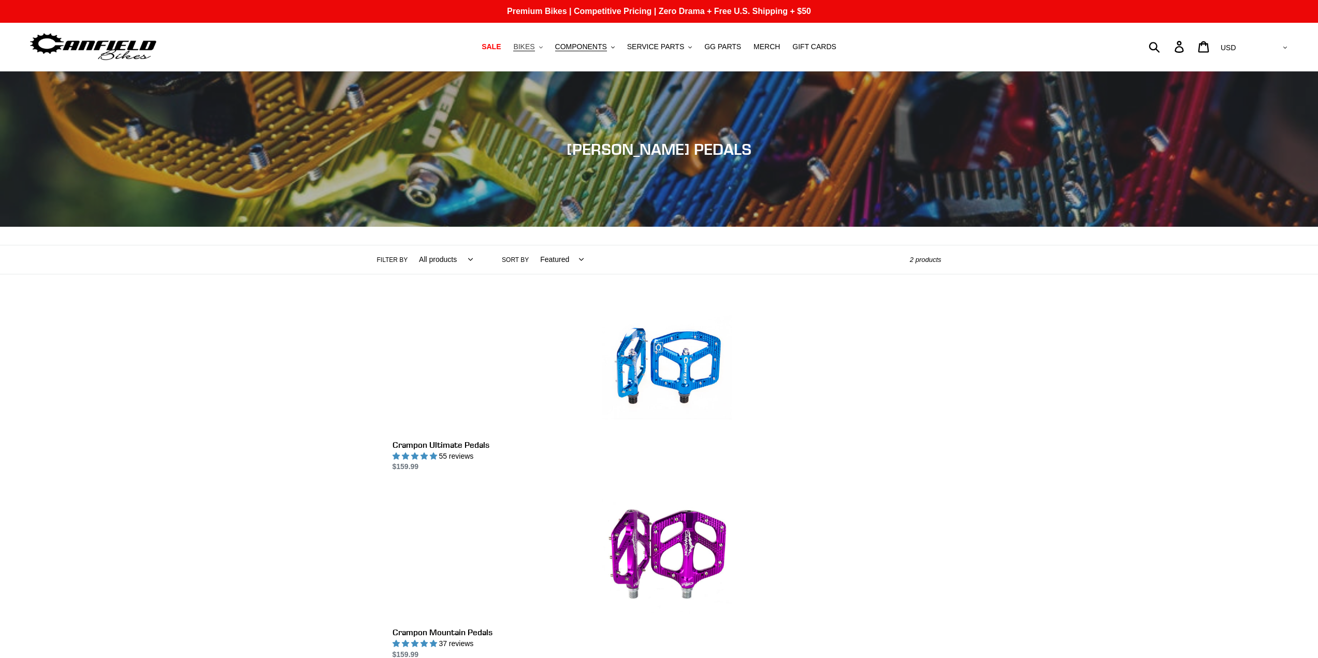
click at [535, 44] on span "BIKES" at bounding box center [523, 46] width 21 height 9
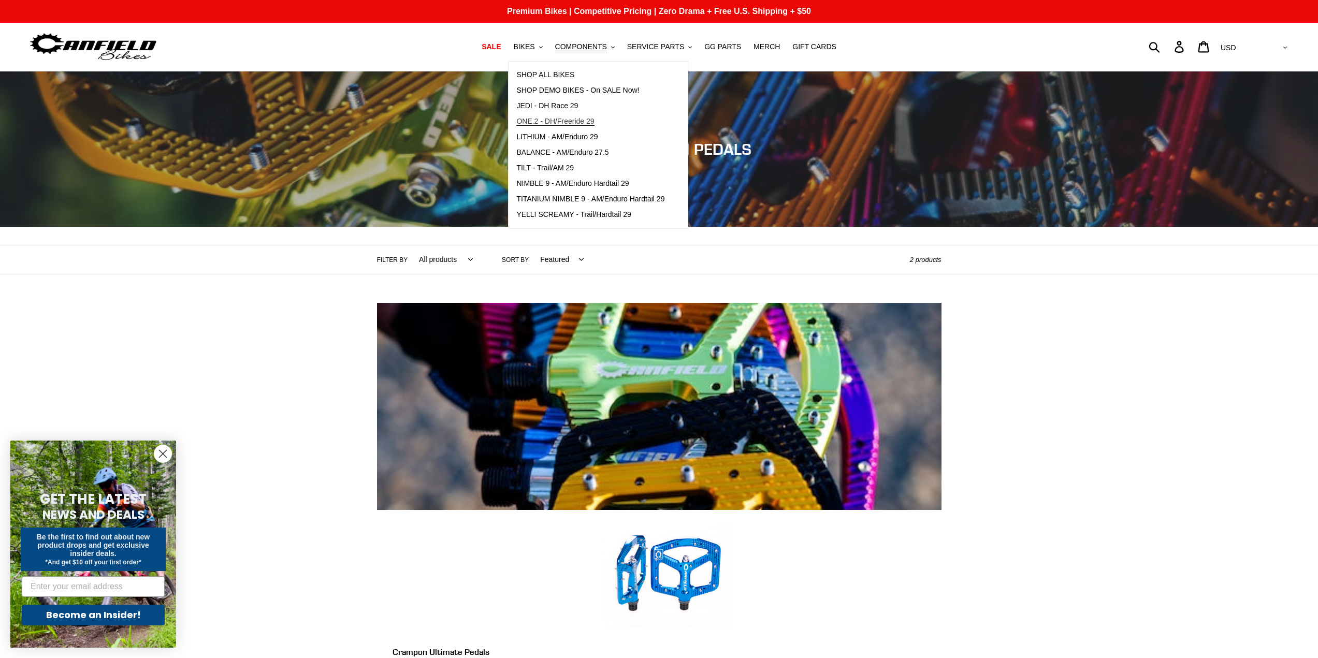
click at [571, 121] on span "ONE.2 - DH/Freeride 29" at bounding box center [555, 121] width 78 height 9
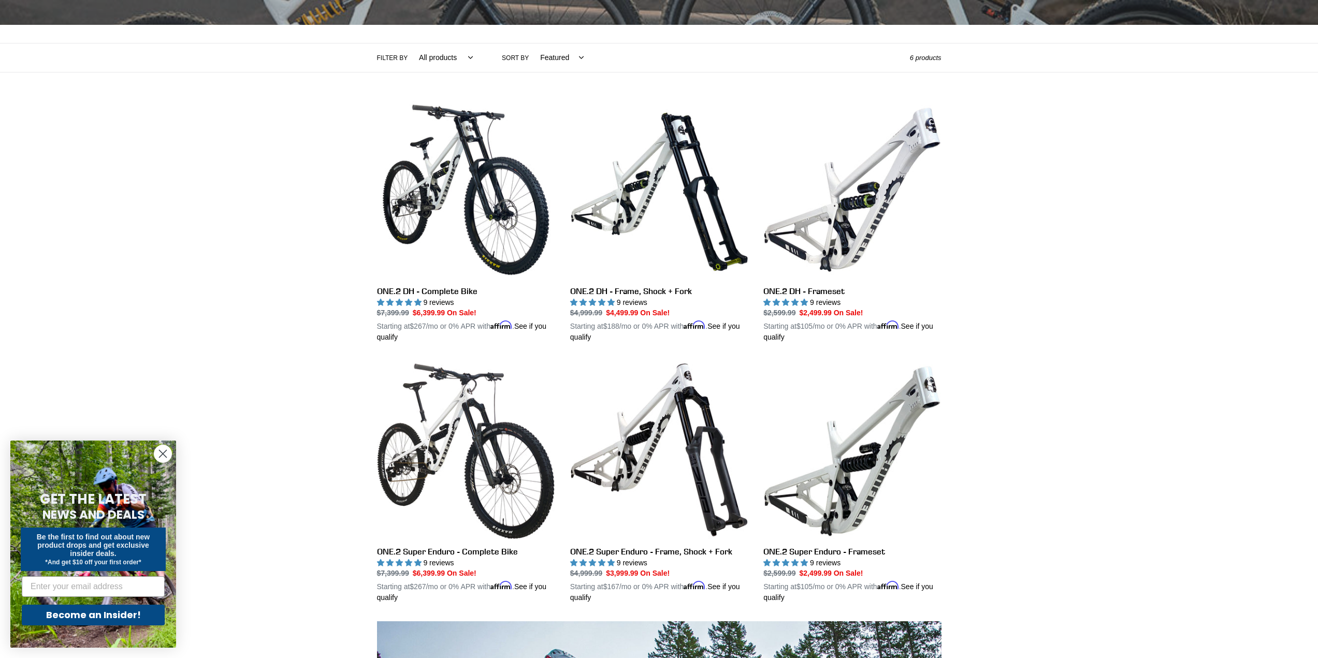
scroll to position [276, 0]
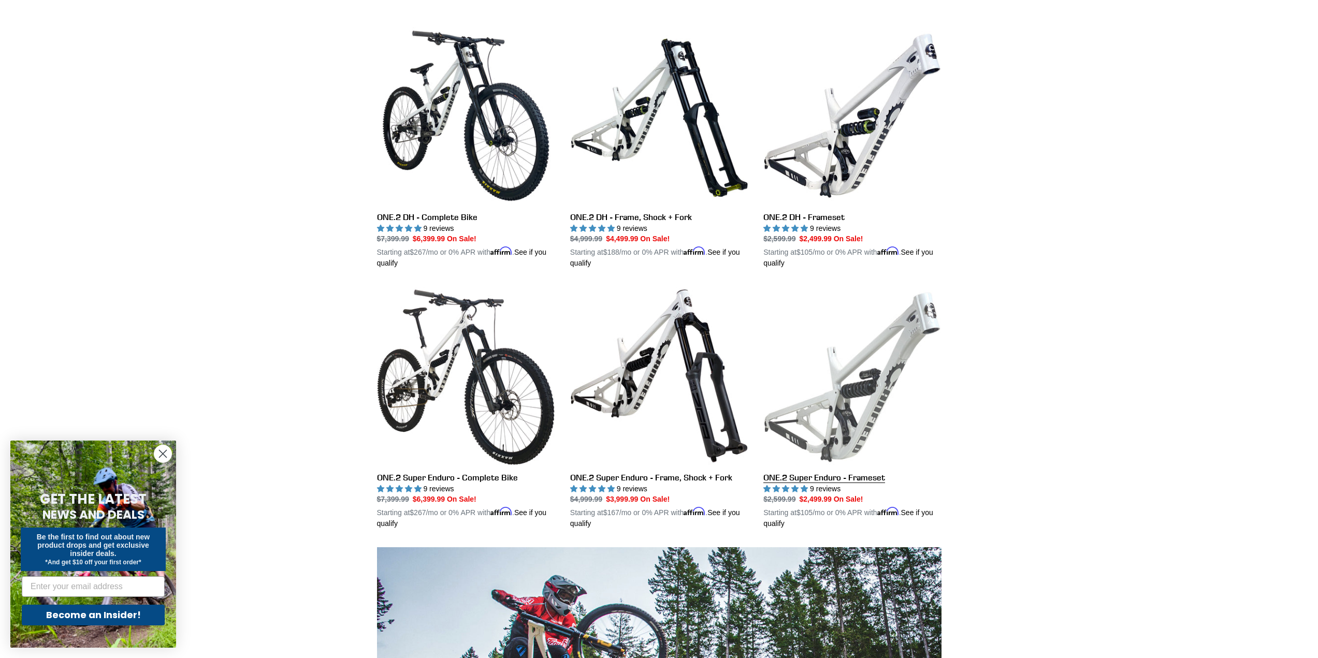
click at [835, 388] on link "ONE.2 Super Enduro - Frameset" at bounding box center [852, 408] width 178 height 242
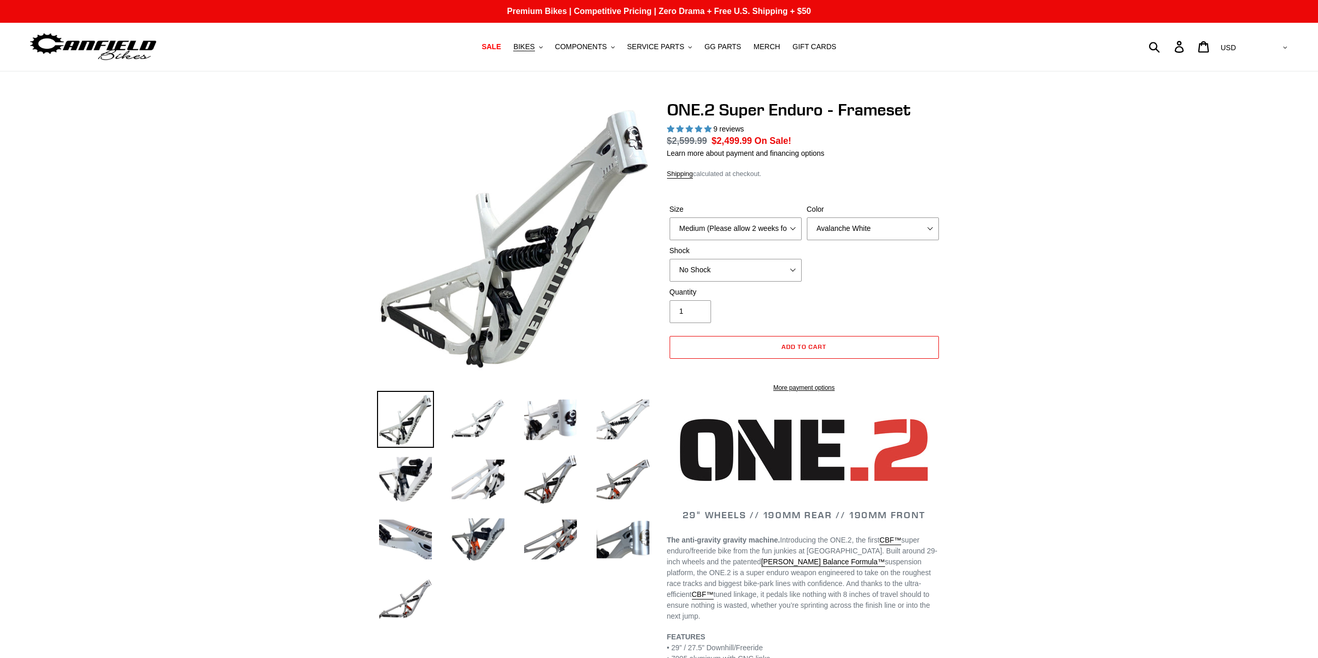
select select "highest-rating"
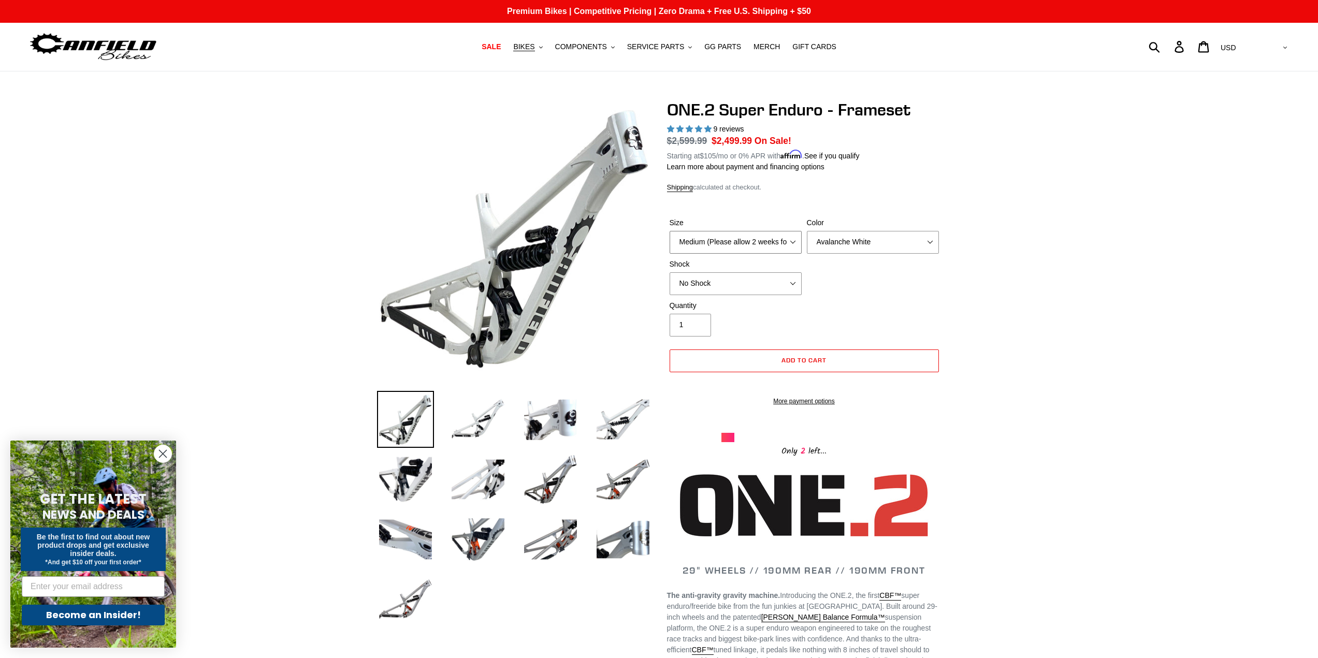
click at [762, 241] on select "Medium (Please allow 2 weeks for delivery) Large (Sold Out)" at bounding box center [736, 242] width 132 height 23
select select "Large (Sold Out)"
click at [670, 231] on select "Medium (Please allow 2 weeks for delivery) Large (Sold Out)" at bounding box center [736, 242] width 132 height 23
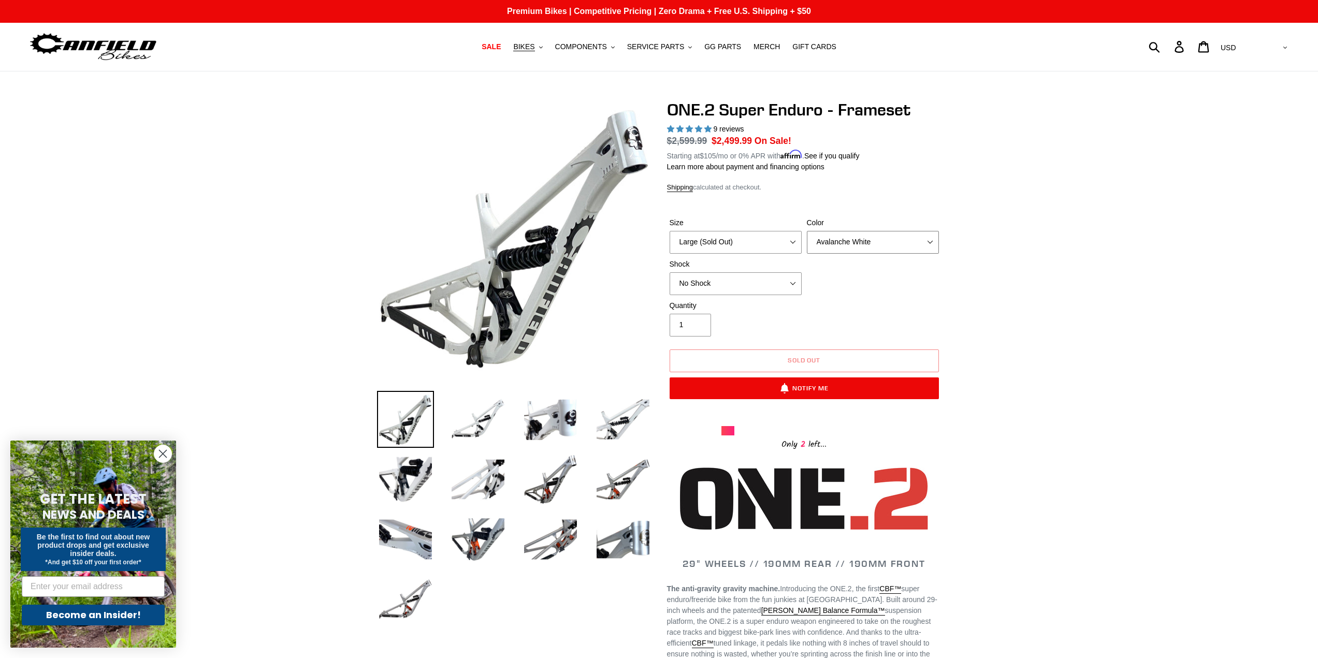
click at [859, 239] on select "Avalanche White Bentonite Grey" at bounding box center [873, 242] width 132 height 23
select select "Bentonite Grey"
click at [807, 231] on select "Avalanche White Bentonite Grey" at bounding box center [873, 242] width 132 height 23
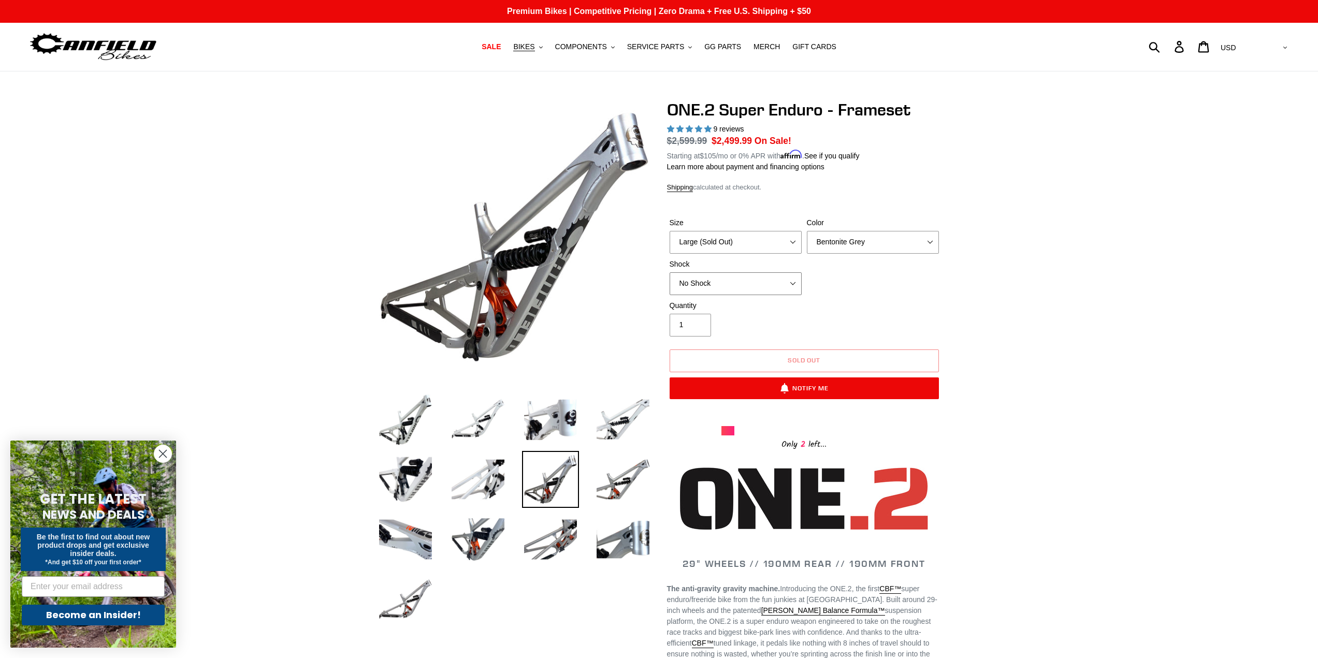
click at [738, 280] on select "No Shock RockShox Vivid Coil" at bounding box center [736, 283] width 132 height 23
select select "RockShox Vivid Coil"
click at [670, 272] on select "No Shock RockShox Vivid Coil" at bounding box center [736, 283] width 132 height 23
click at [533, 45] on span "BIKES" at bounding box center [523, 46] width 21 height 9
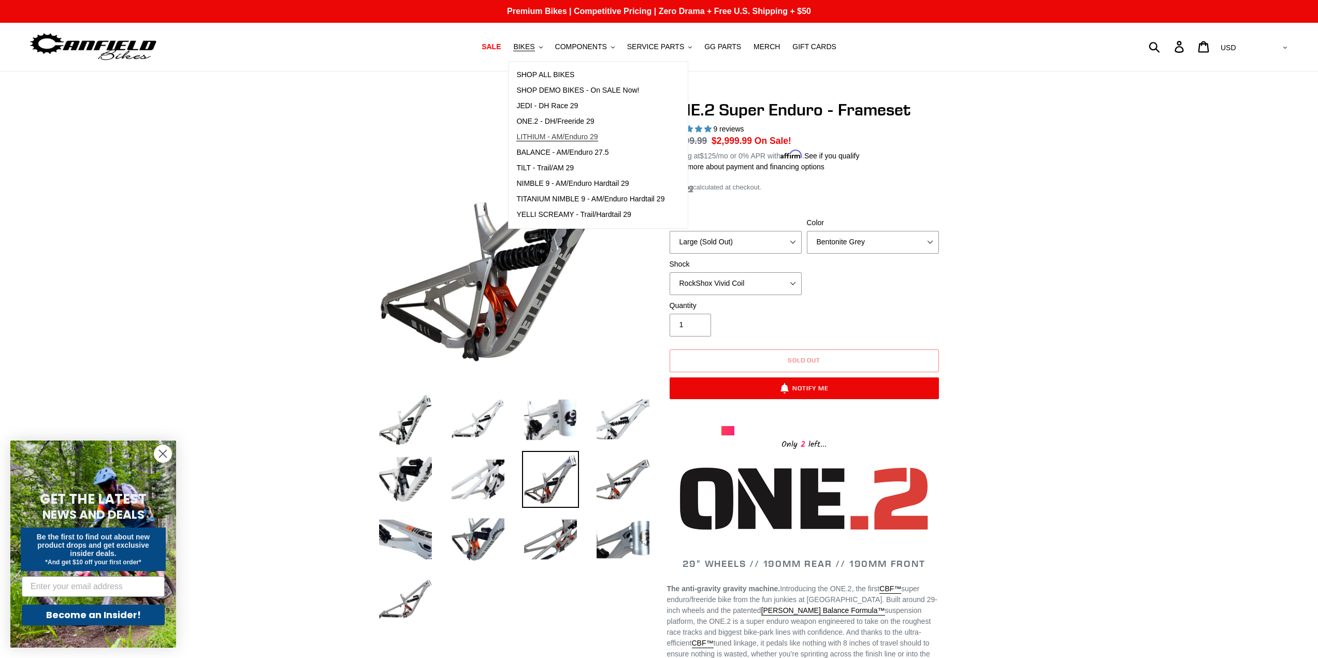
click at [556, 136] on span "LITHIUM - AM/Enduro 29" at bounding box center [556, 137] width 81 height 9
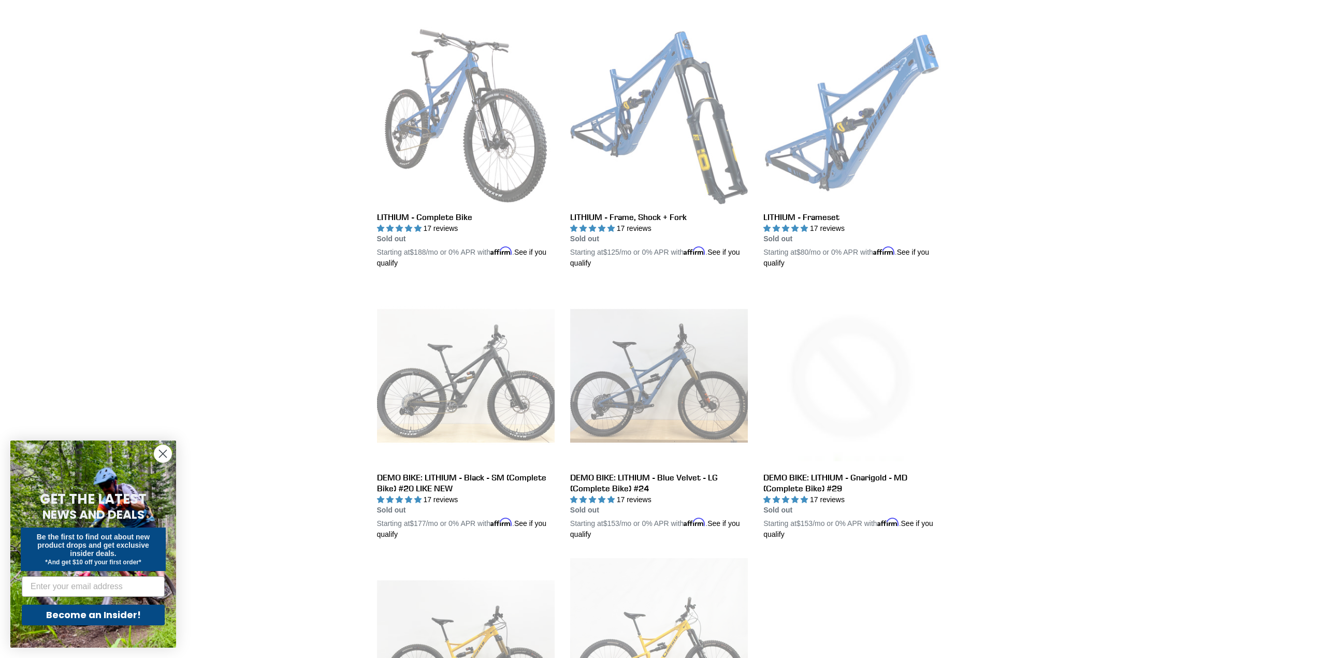
scroll to position [138, 0]
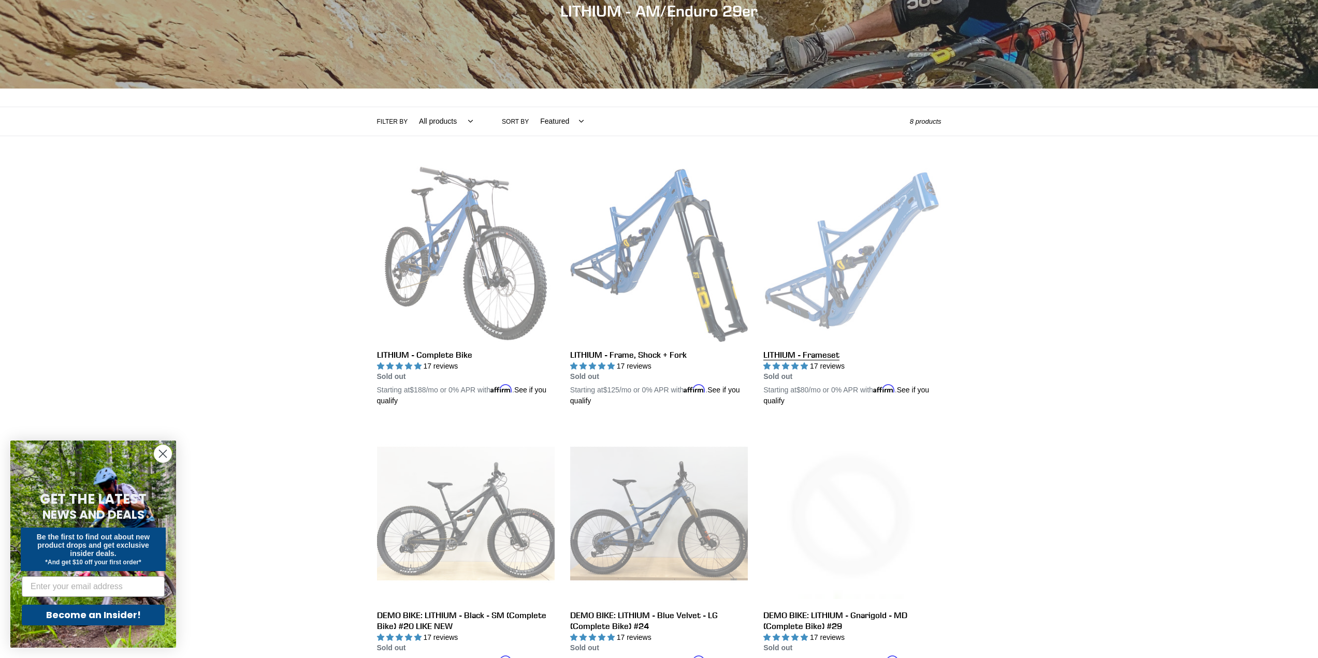
click at [875, 270] on link "LITHIUM - Frameset" at bounding box center [852, 286] width 178 height 242
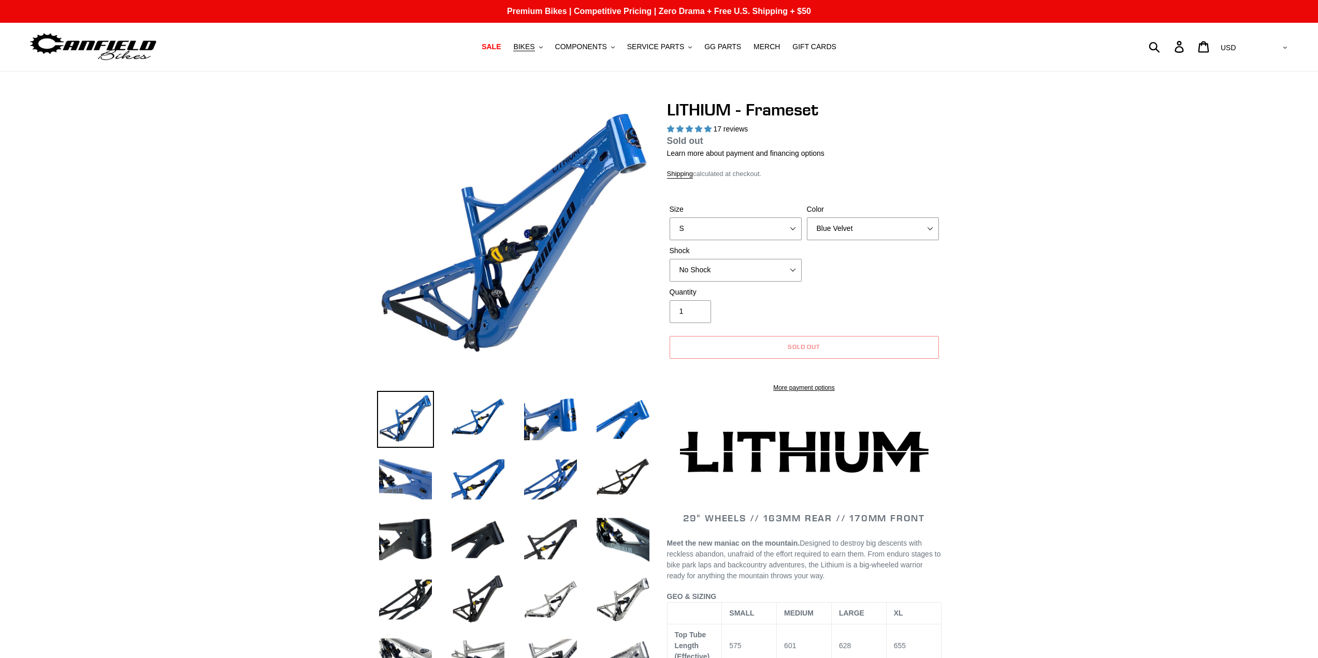
select select "highest-rating"
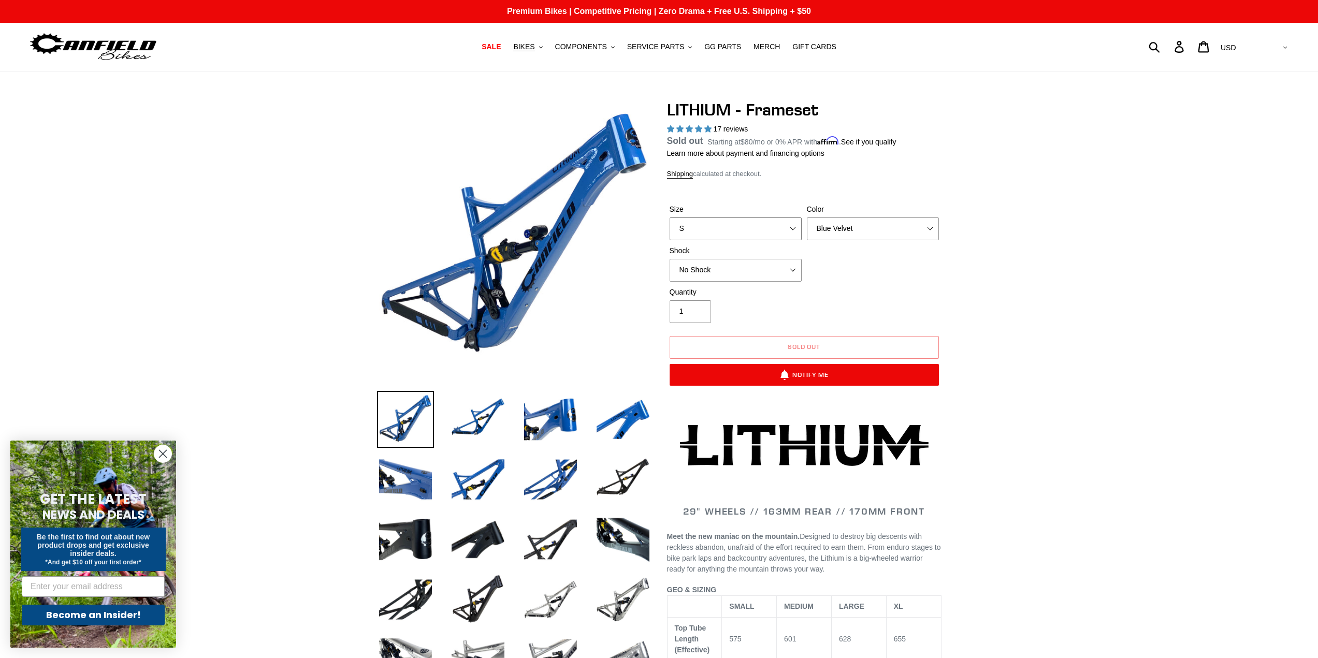
click at [754, 224] on select "S M L XL" at bounding box center [736, 229] width 132 height 23
select select "L"
click at [670, 229] on select "S M L XL" at bounding box center [736, 229] width 132 height 23
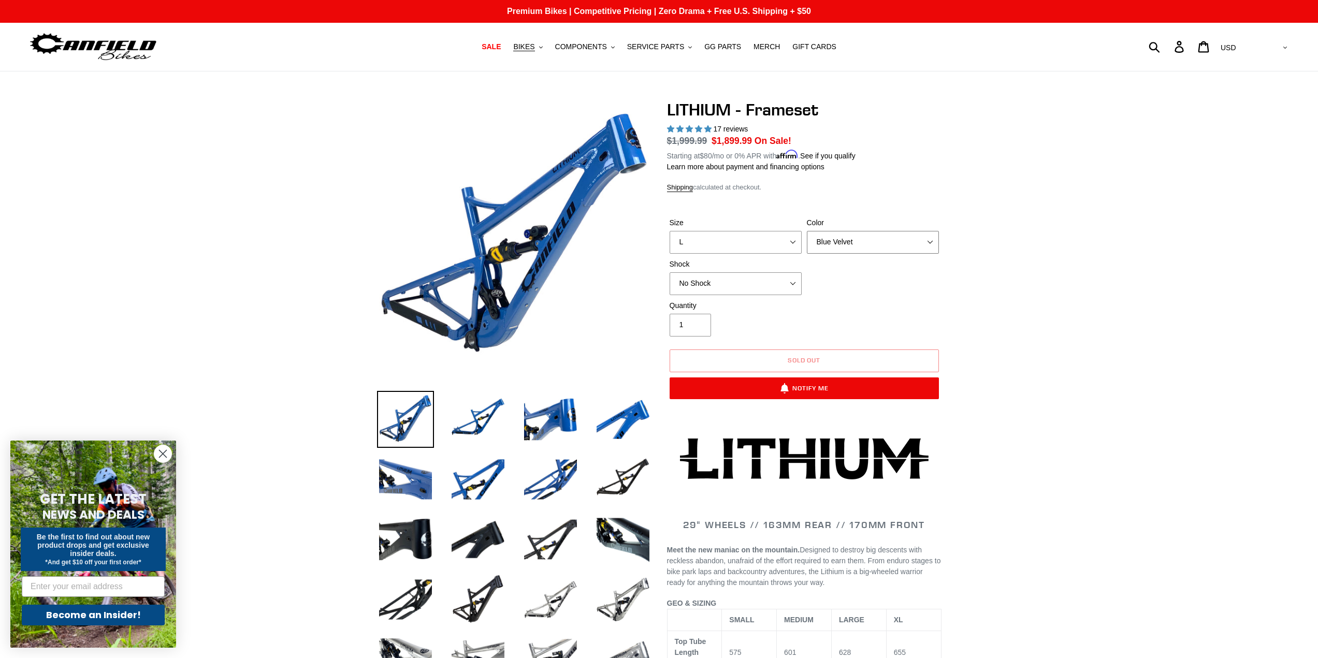
click at [877, 243] on select "Blue Velvet Stealth Black" at bounding box center [873, 242] width 132 height 23
select select "Stealth Black"
click at [807, 231] on select "Blue Velvet Stealth Black" at bounding box center [873, 242] width 132 height 23
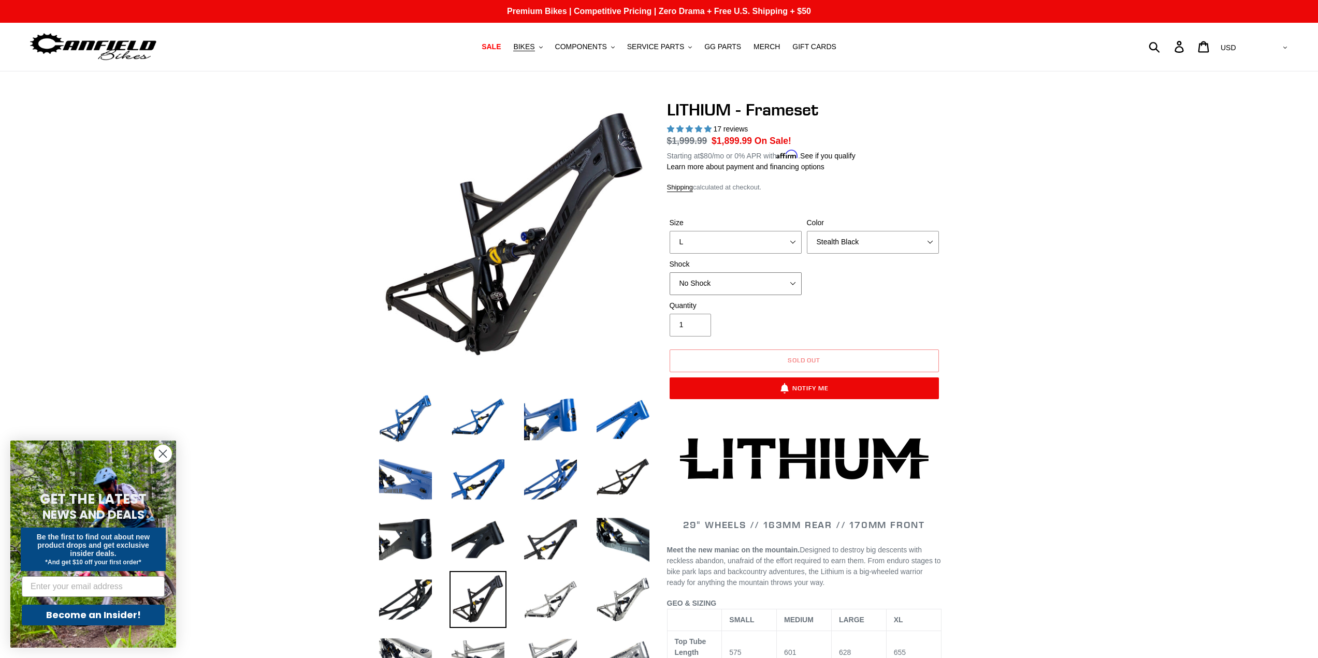
click at [729, 284] on select "No Shock Öhlins TTX2 Air Cane Creek DB Kitsuma Air Fox FLOAT X2 Factory Cane Cr…" at bounding box center [736, 283] width 132 height 23
click at [670, 272] on select "No Shock Öhlins TTX2 Air Cane Creek DB Kitsuma Air Fox FLOAT X2 Factory Cane Cr…" at bounding box center [736, 283] width 132 height 23
click at [715, 280] on select "No Shock Öhlins TTX2 Air Cane Creek DB Kitsuma Air Fox FLOAT X2 Factory Cane Cr…" at bounding box center [736, 283] width 132 height 23
select select "Öhlins TTX2 Air"
click at [670, 272] on select "No Shock Öhlins TTX2 Air Cane Creek DB Kitsuma Air Fox FLOAT X2 Factory Cane Cr…" at bounding box center [736, 283] width 132 height 23
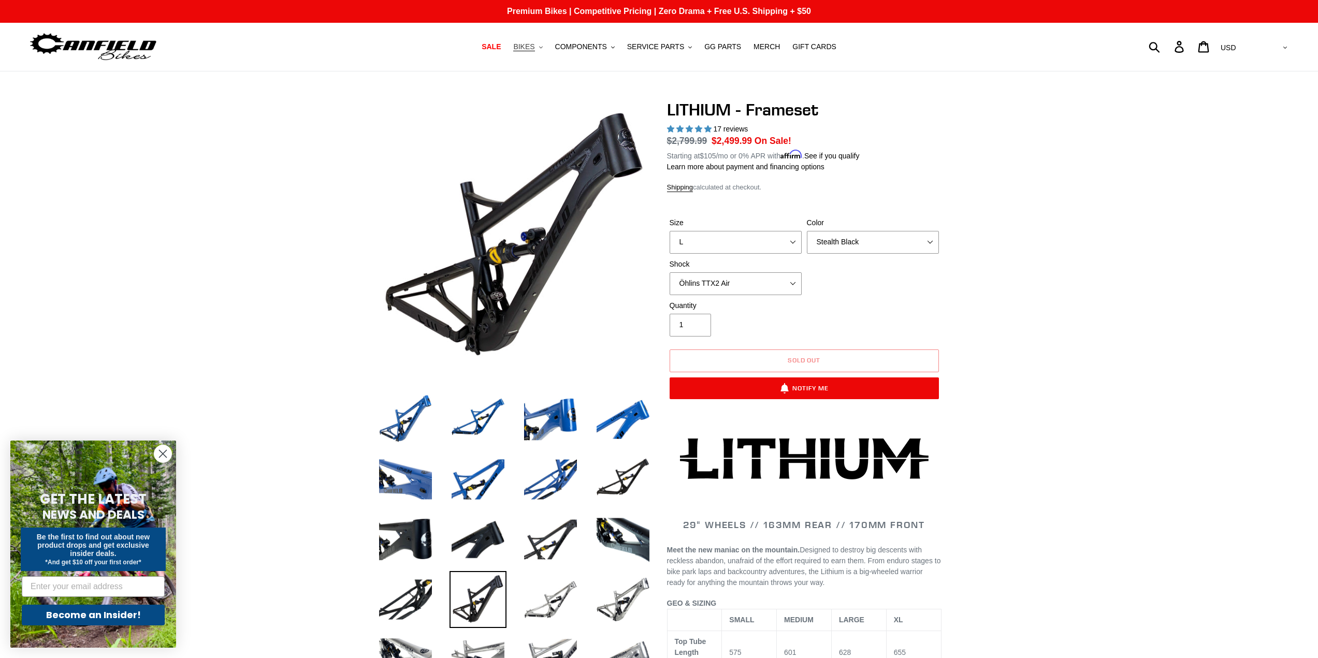
click at [535, 43] on span "BIKES" at bounding box center [523, 46] width 21 height 9
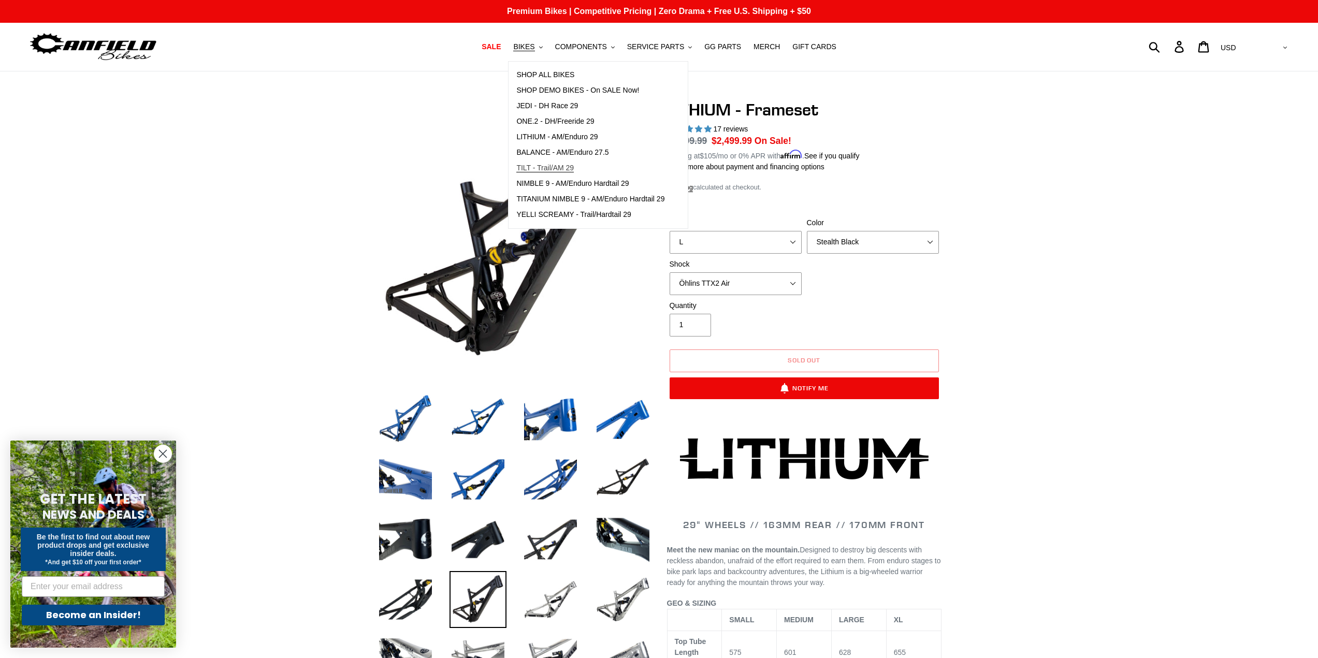
click at [547, 167] on span "TILT - Trail/AM 29" at bounding box center [544, 168] width 57 height 9
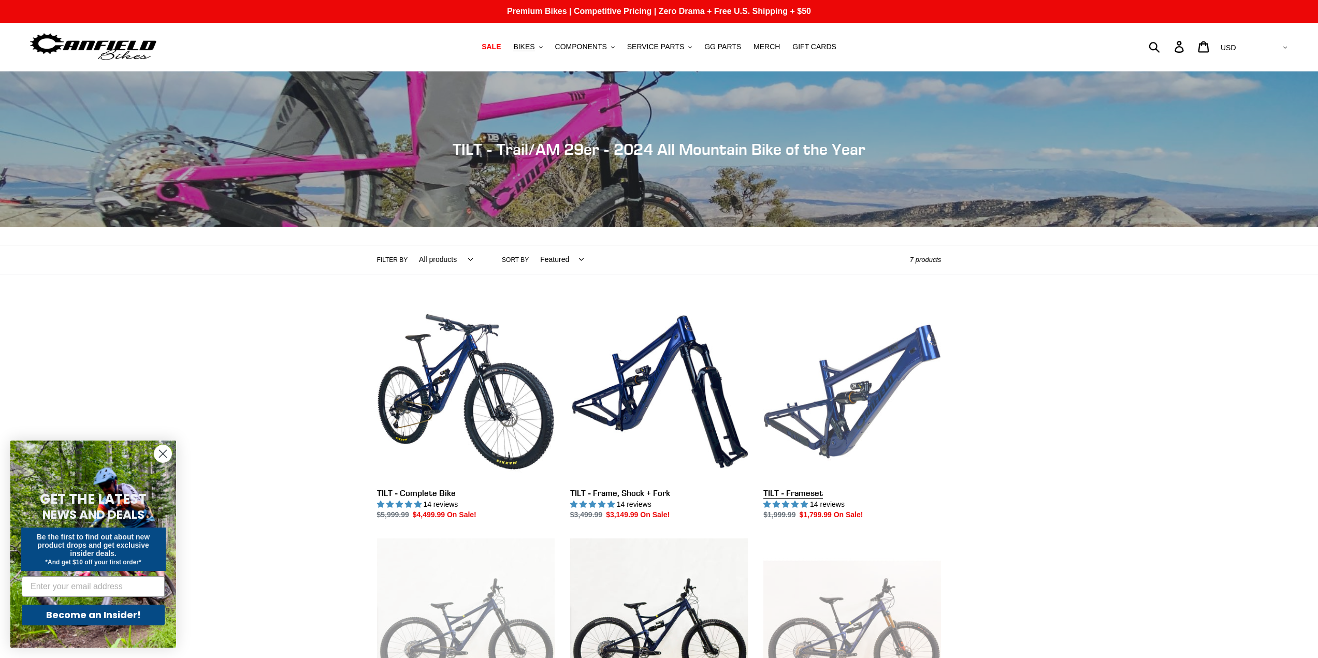
click at [866, 397] on link "TILT - Frameset" at bounding box center [852, 412] width 178 height 218
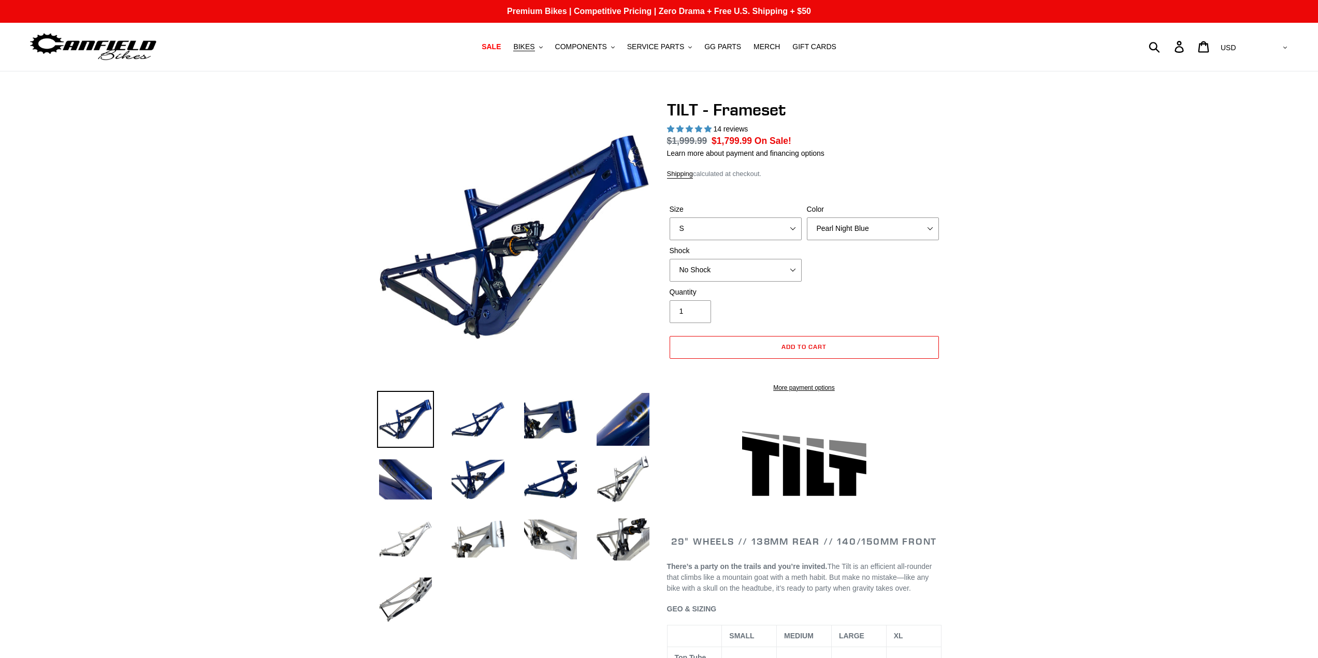
select select "highest-rating"
drag, startPoint x: 0, startPoint y: 0, endPoint x: 879, endPoint y: 230, distance: 908.5
click at [879, 230] on select "Pearl Night Blue Stealth Silver" at bounding box center [873, 229] width 132 height 23
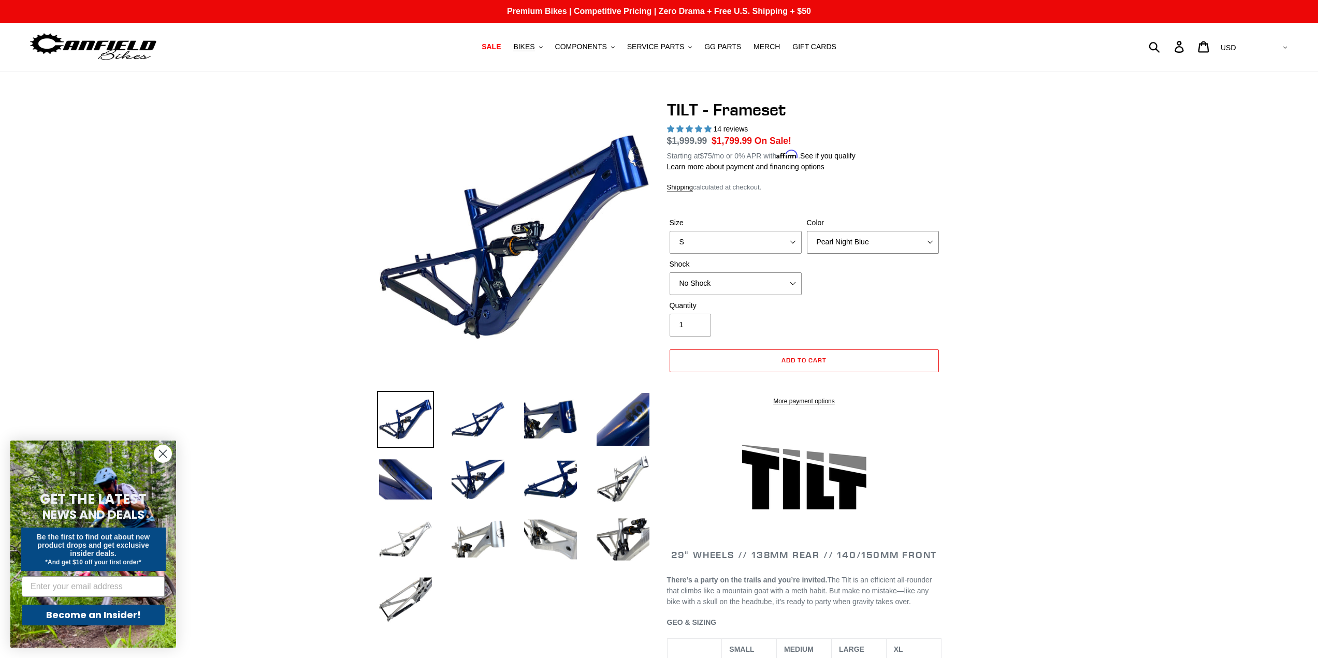
select select "Stealth Silver"
click at [807, 231] on select "Pearl Night Blue Stealth Silver" at bounding box center [873, 242] width 132 height 23
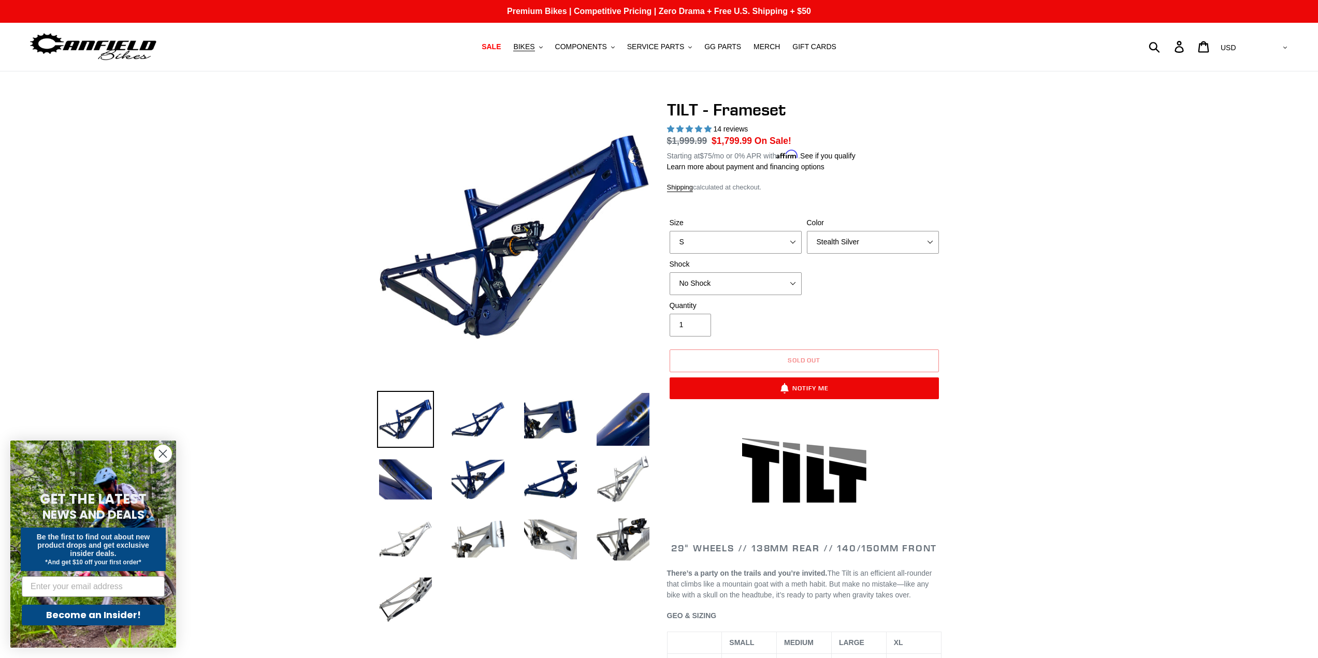
click at [618, 476] on img at bounding box center [623, 479] width 57 height 57
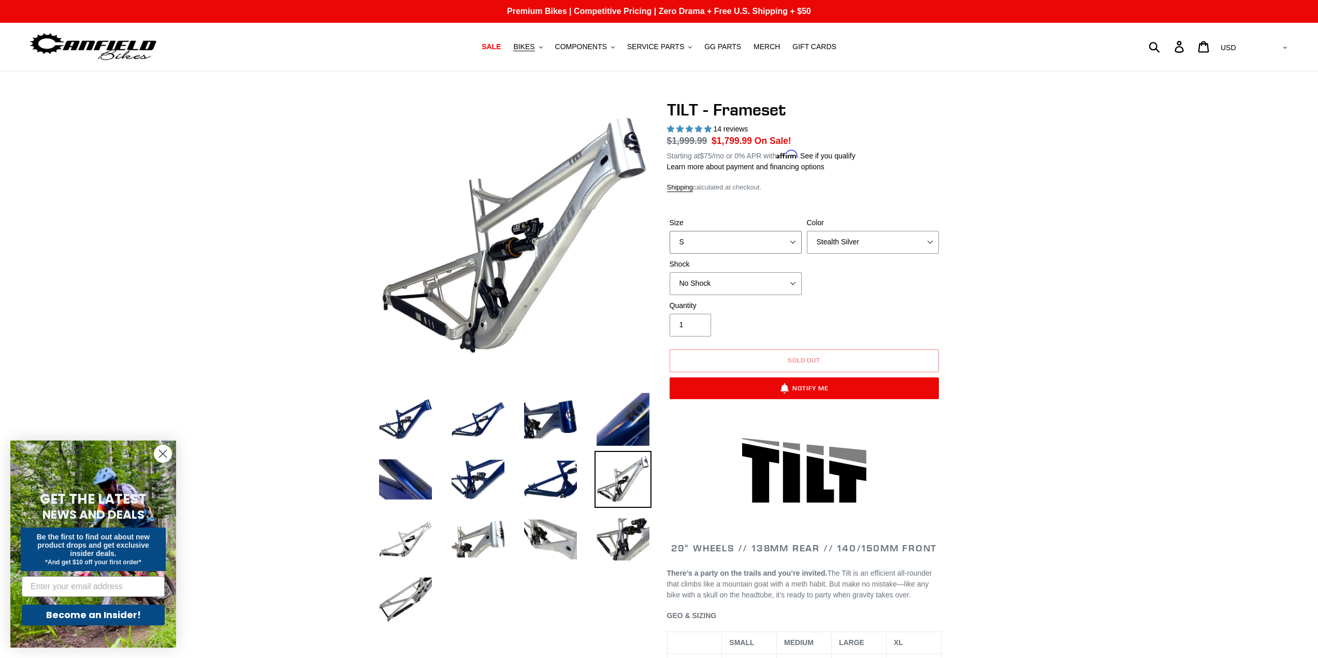
click at [741, 240] on select "S M L XL" at bounding box center [736, 242] width 132 height 23
select select "L"
click at [670, 231] on select "S M L XL" at bounding box center [736, 242] width 132 height 23
click at [750, 283] on select "No Shock Cane Creek DB Kitsuma Air RockShox Deluxe Ultimate Fox FLOAT X EXT Sto…" at bounding box center [736, 283] width 132 height 23
select select "EXT Storia Lok V3"
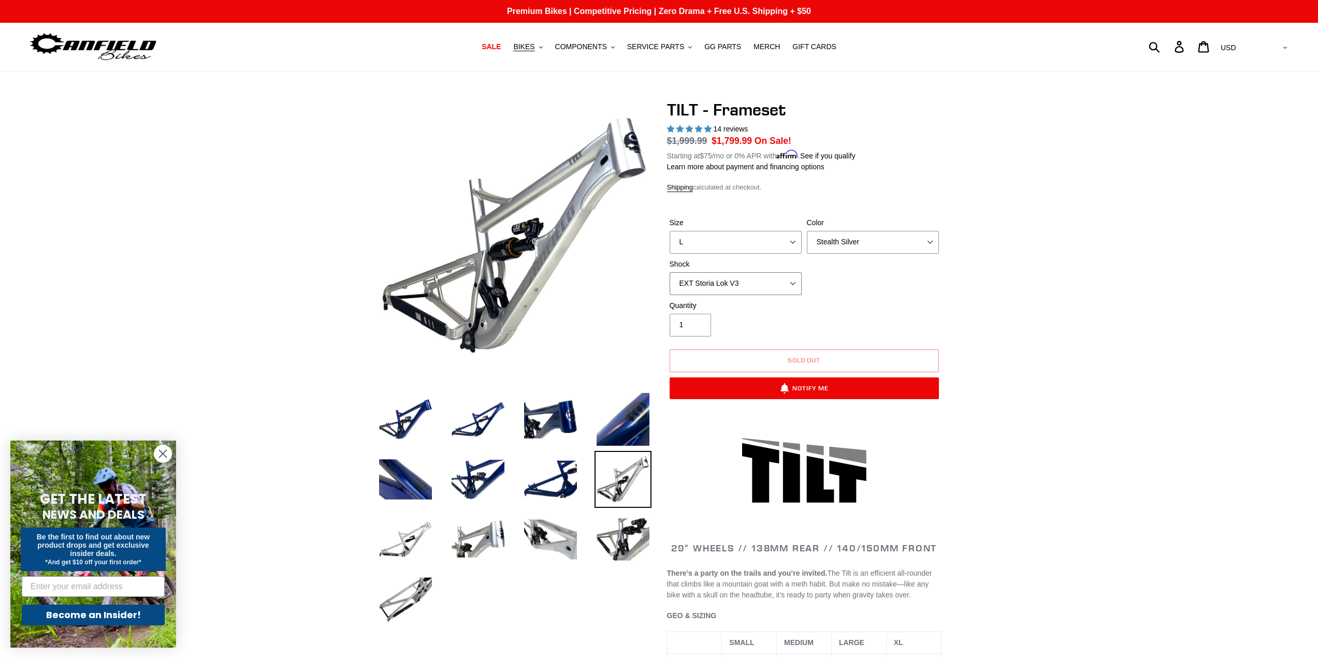
click at [670, 272] on select "No Shock Cane Creek DB Kitsuma Air RockShox Deluxe Ultimate Fox FLOAT X EXT Sto…" at bounding box center [736, 283] width 132 height 23
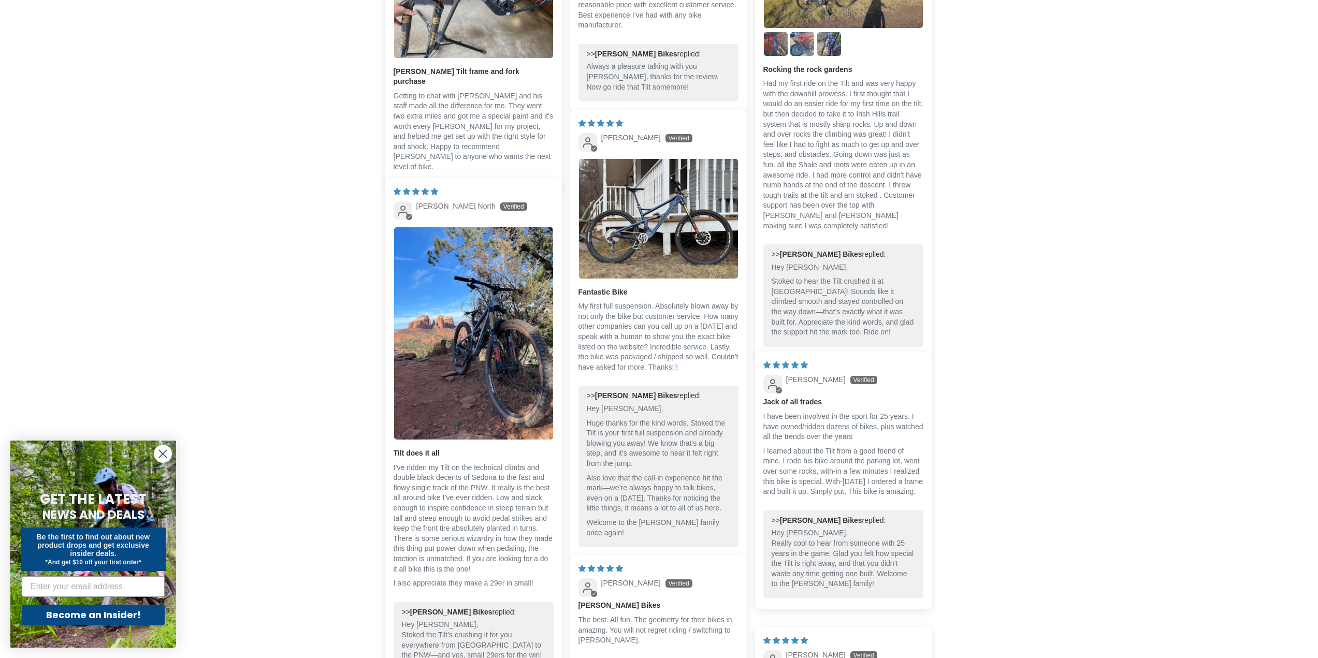
scroll to position [1933, 0]
